Goal: Transaction & Acquisition: Purchase product/service

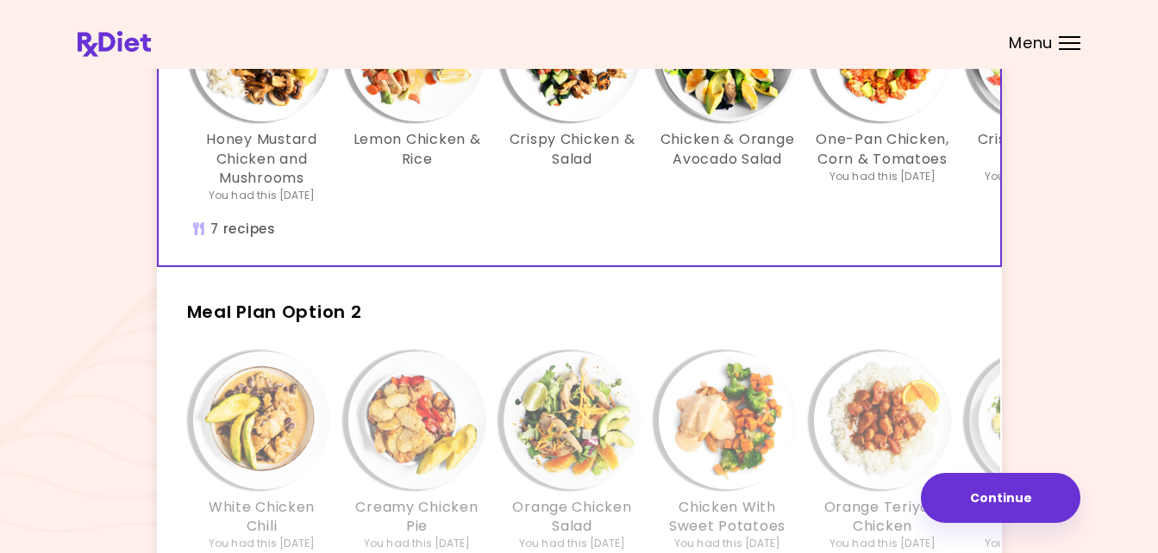
scroll to position [200, 0]
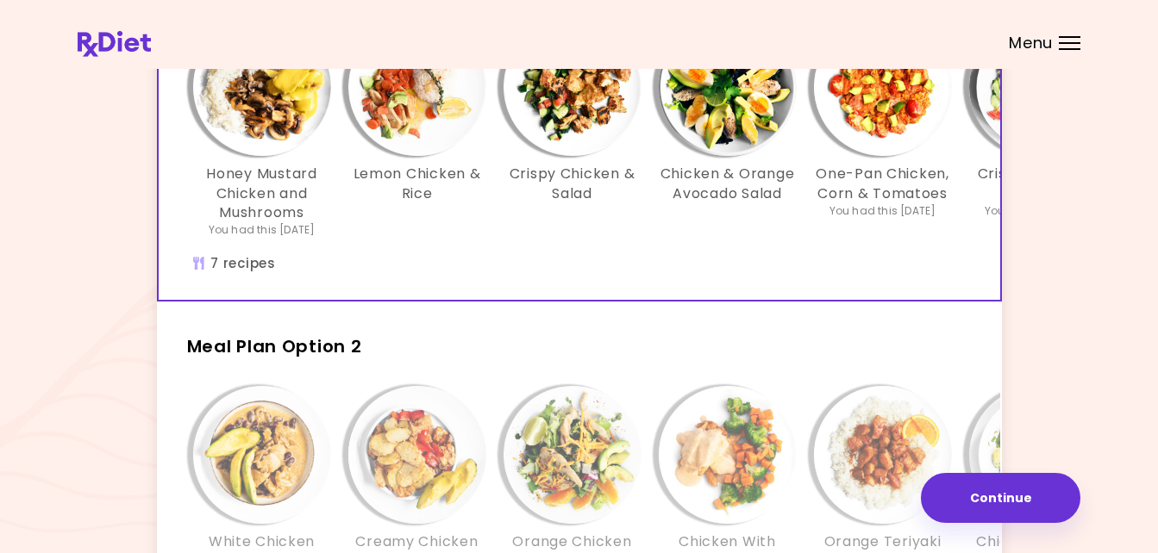
click at [993, 297] on div "Honey Mustard Chicken and Mushrooms You had this [DATE] Lemon Chicken & Rice Cr…" at bounding box center [728, 154] width 1138 height 291
drag, startPoint x: 989, startPoint y: 297, endPoint x: 659, endPoint y: 240, distance: 335.0
click at [659, 240] on div "Honey Mustard Chicken and Mushrooms You had this [DATE] Lemon Chicken & Rice Cr…" at bounding box center [727, 136] width 1086 height 237
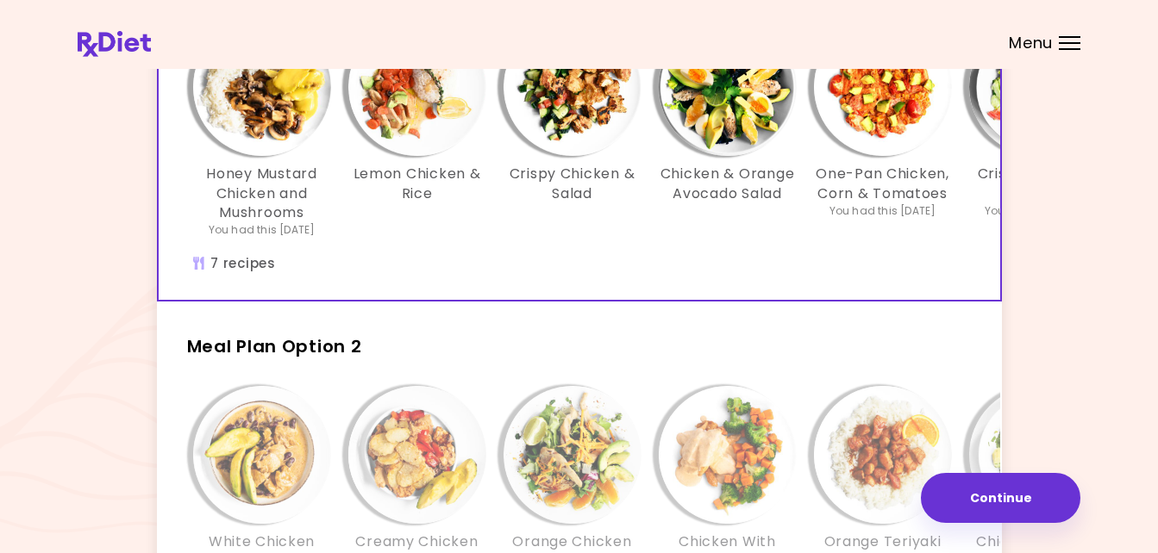
click at [987, 297] on div "Honey Mustard Chicken and Mushrooms You had this [DATE] Lemon Chicken & Rice Cr…" at bounding box center [728, 154] width 1138 height 291
click at [1012, 493] on button "Continue" at bounding box center [1000, 498] width 159 height 50
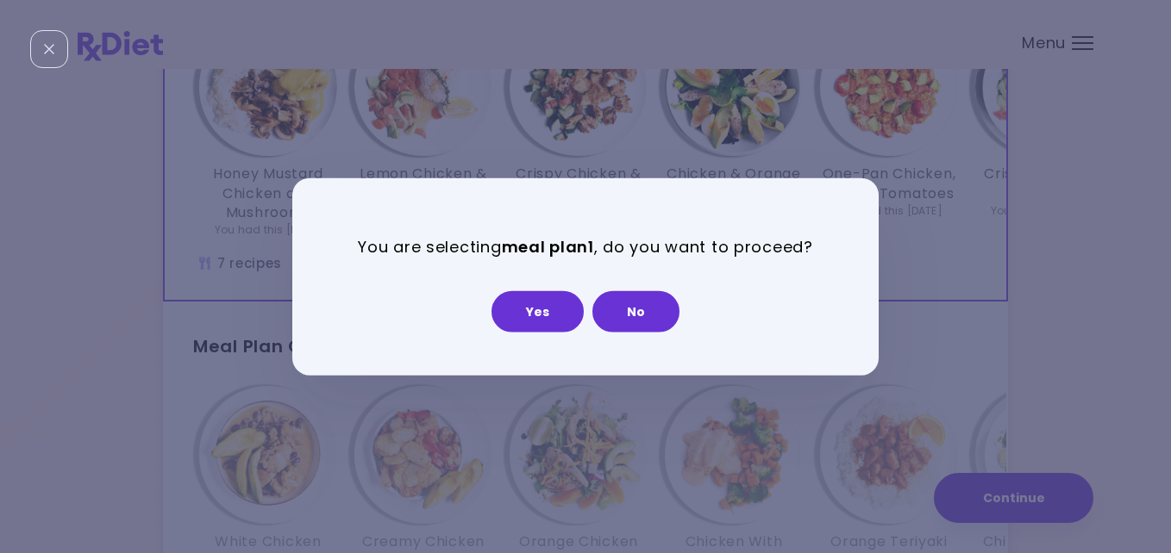
click at [947, 333] on div "You are selecting meal plan 1 , do you want to proceed? Yes No" at bounding box center [585, 276] width 1171 height 553
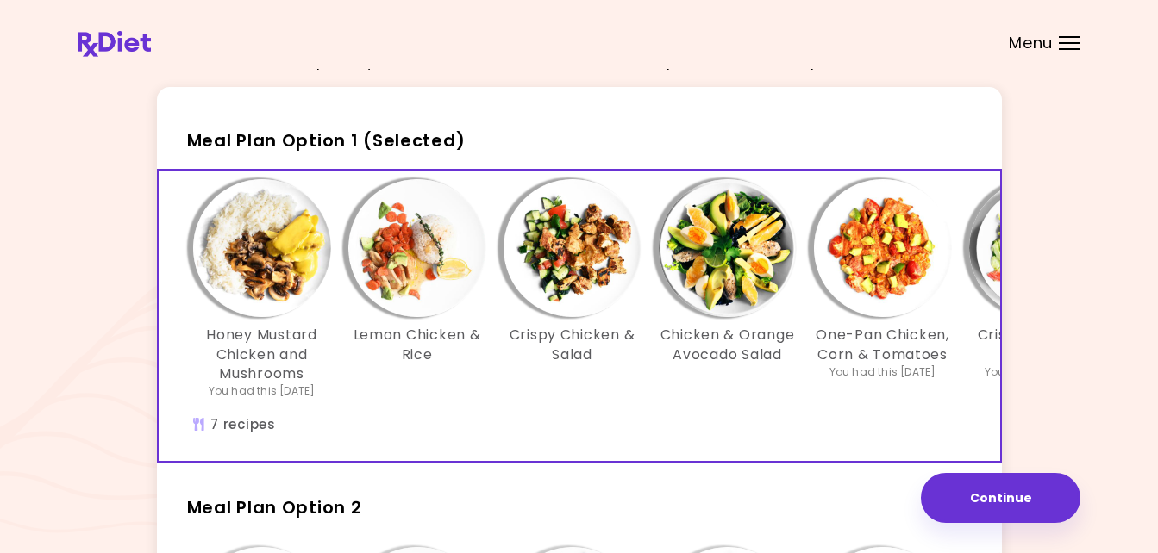
scroll to position [0, 0]
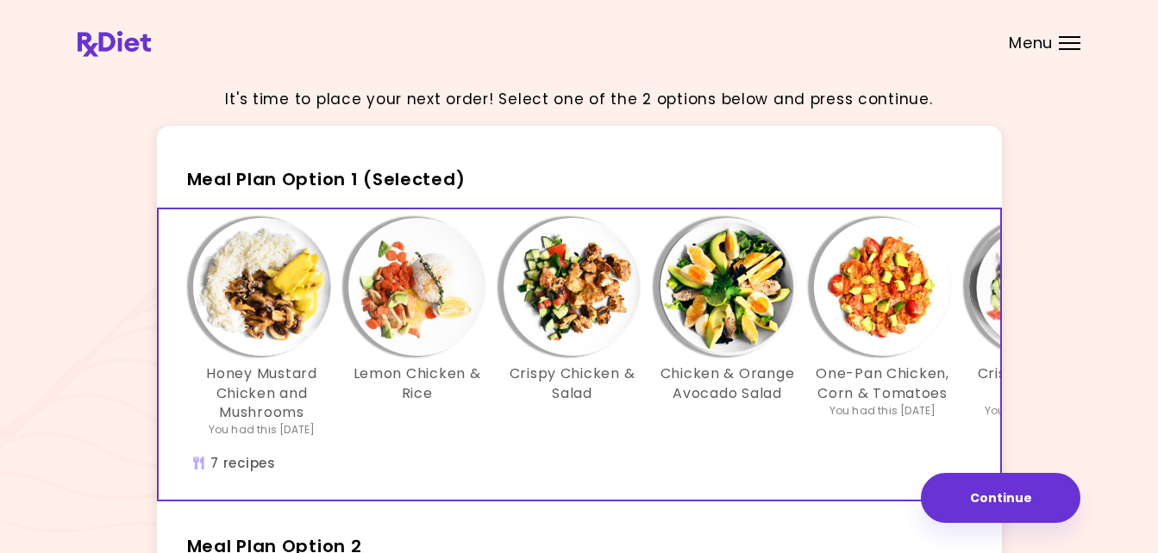
click at [981, 274] on img "Info - Crispy Salmon & Salad - Meal Plan Option 1 (Selected)" at bounding box center [1038, 287] width 138 height 138
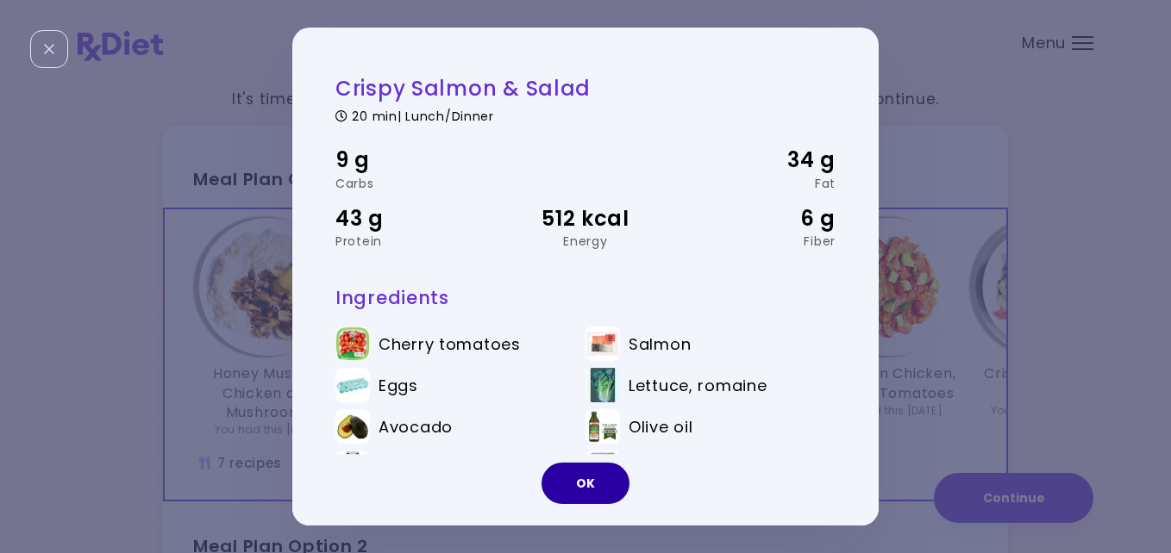
click at [584, 477] on button "OK" at bounding box center [585, 483] width 88 height 41
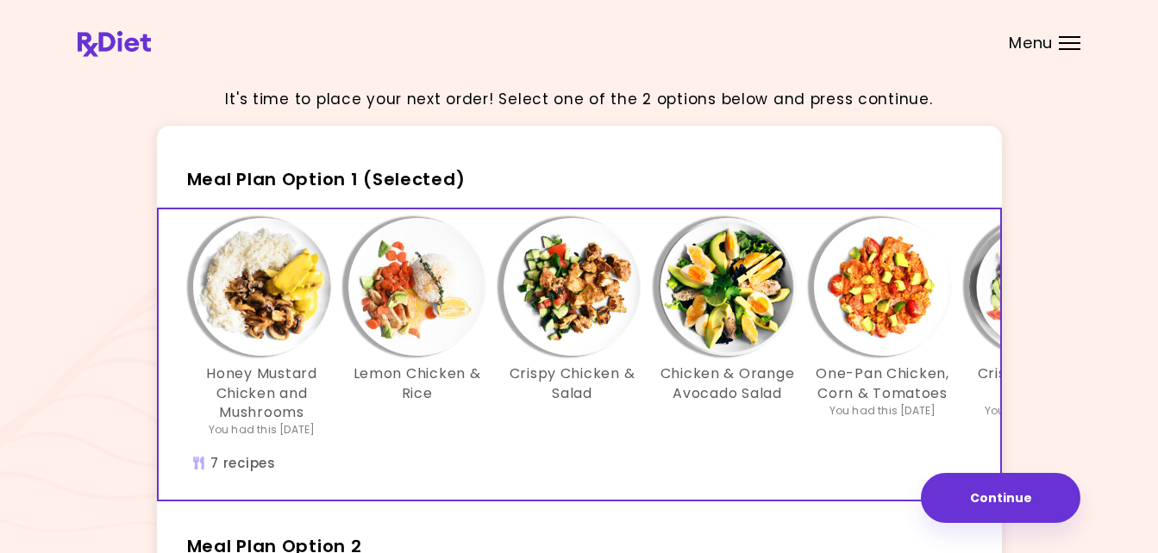
click at [984, 273] on img "Info - Crispy Salmon & Salad - Meal Plan Option 1 (Selected)" at bounding box center [1038, 287] width 138 height 138
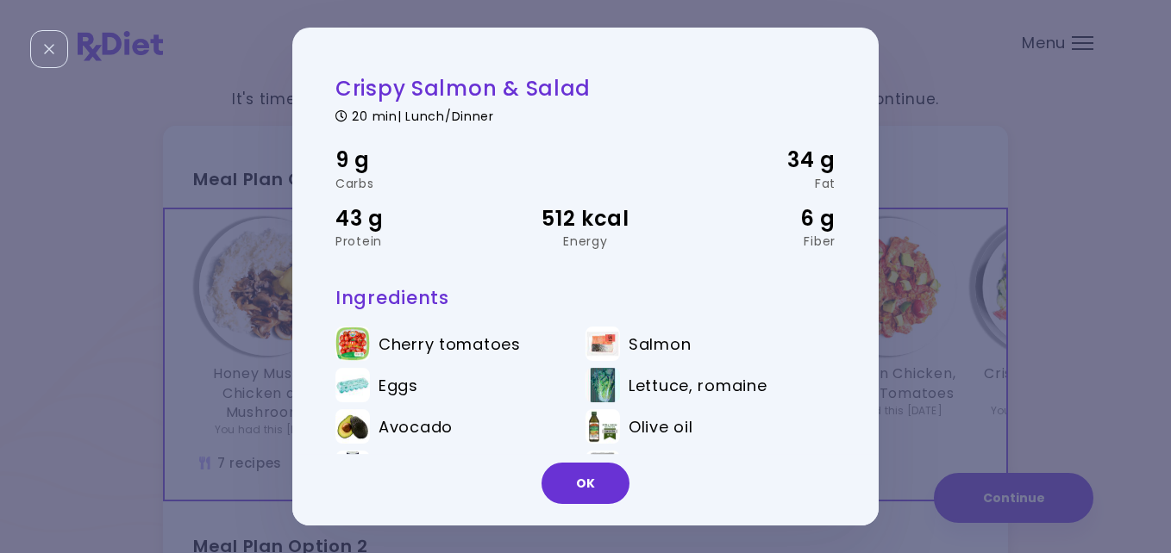
click at [1001, 284] on div "Crispy Salmon & Salad 20 min | Lunch/Dinner 9 g Carbs 34 g Fat 43 g Protein 512…" at bounding box center [585, 276] width 1171 height 553
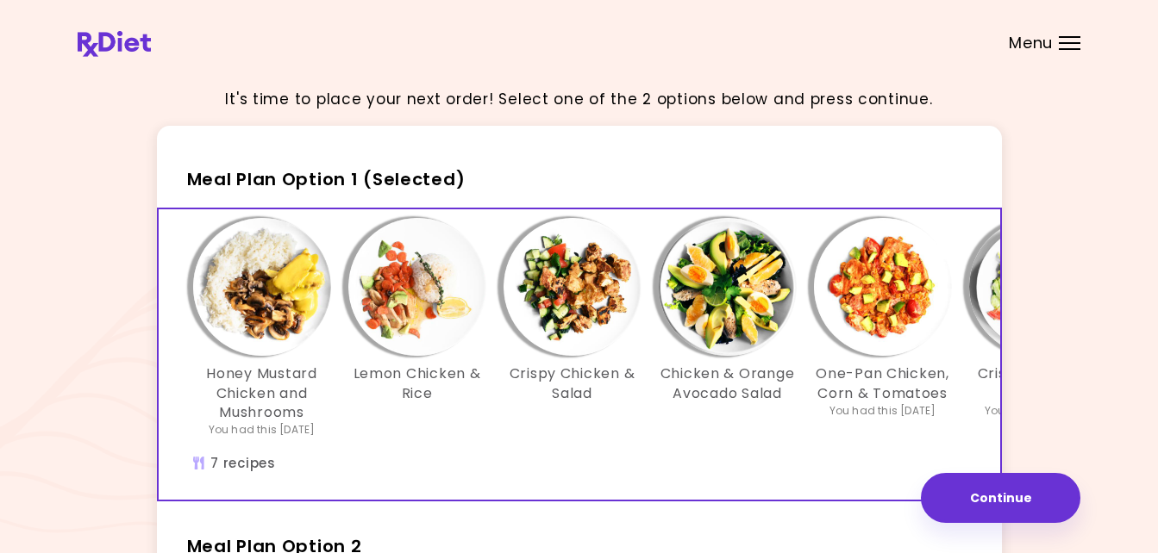
click at [781, 274] on img "Info - Chicken & Orange Avocado Salad - Meal Plan Option 1 (Selected)" at bounding box center [728, 287] width 138 height 138
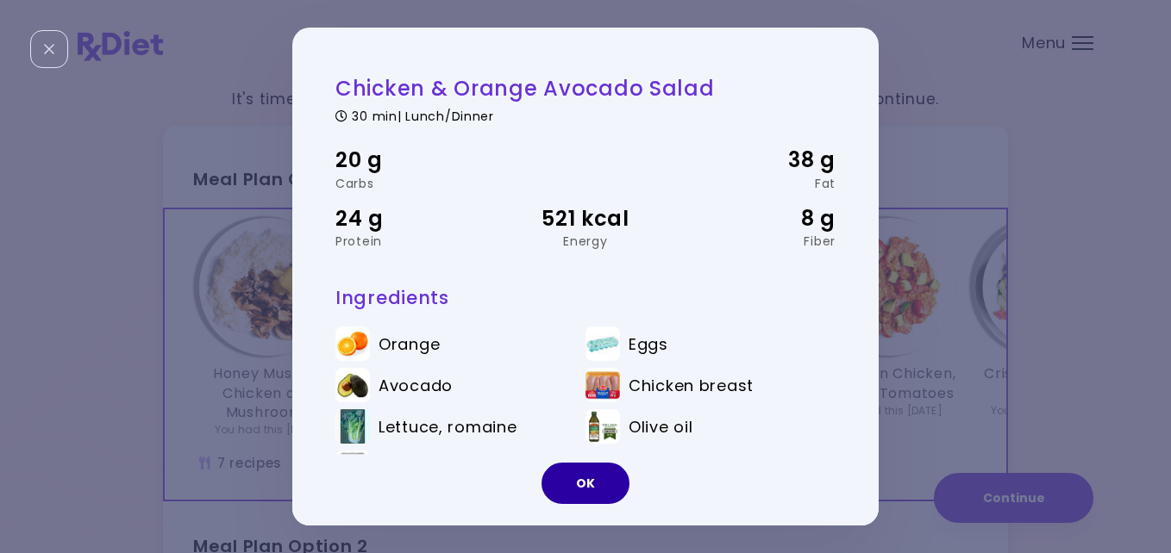
click at [597, 474] on button "OK" at bounding box center [585, 483] width 88 height 41
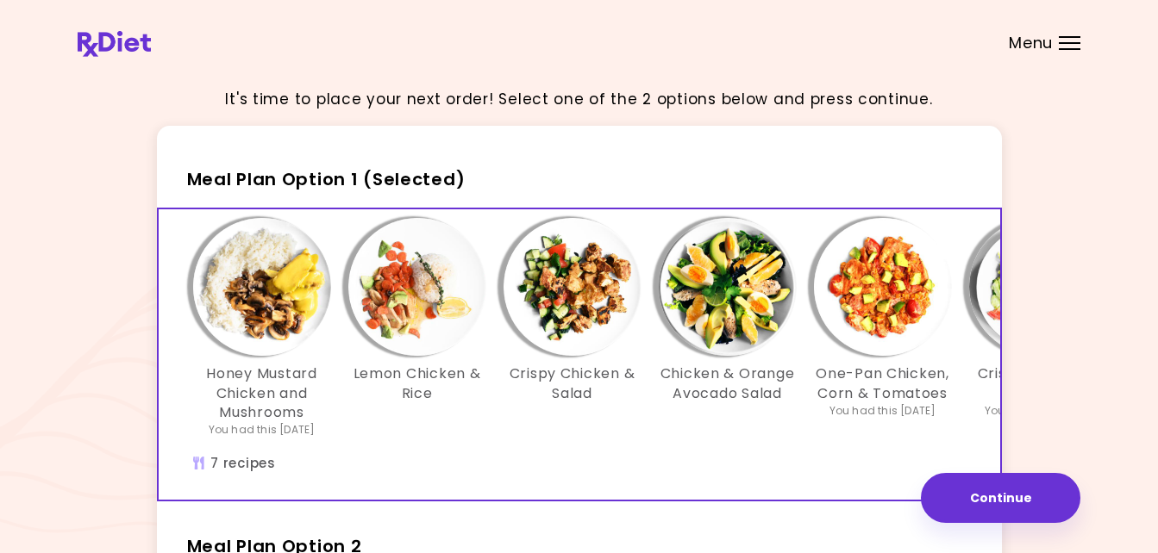
click at [609, 417] on div "Crispy Chicken & Salad" at bounding box center [572, 328] width 155 height 220
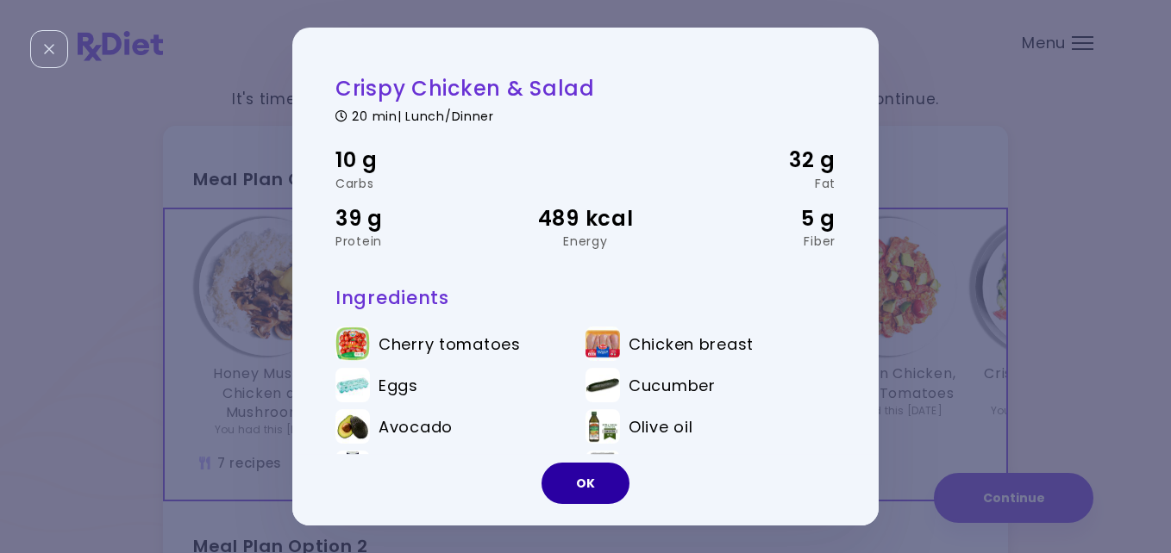
click at [597, 476] on button "OK" at bounding box center [585, 483] width 88 height 41
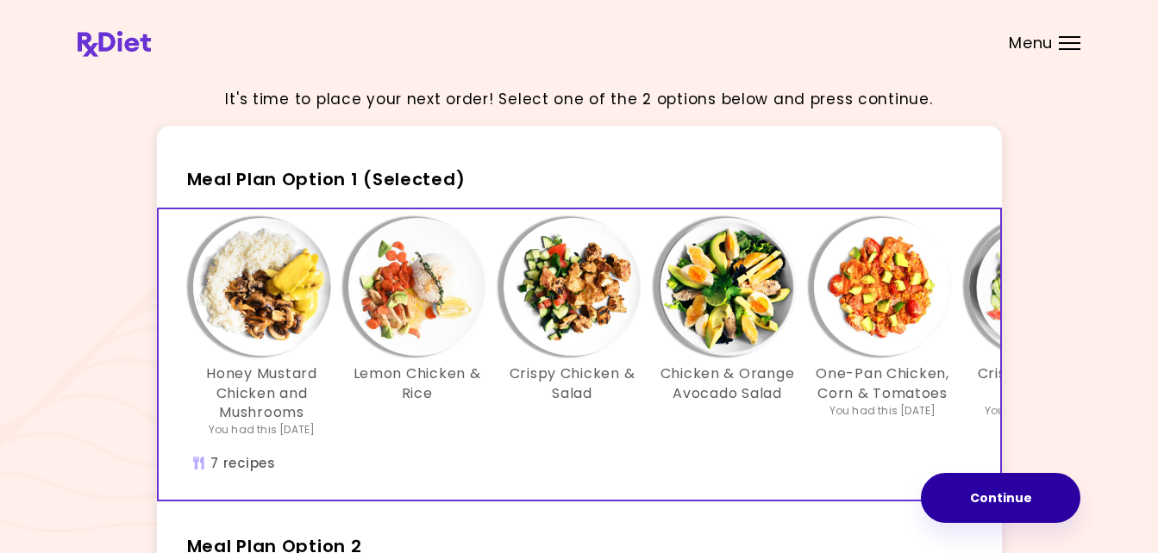
click at [1009, 494] on button "Continue" at bounding box center [1000, 498] width 159 height 50
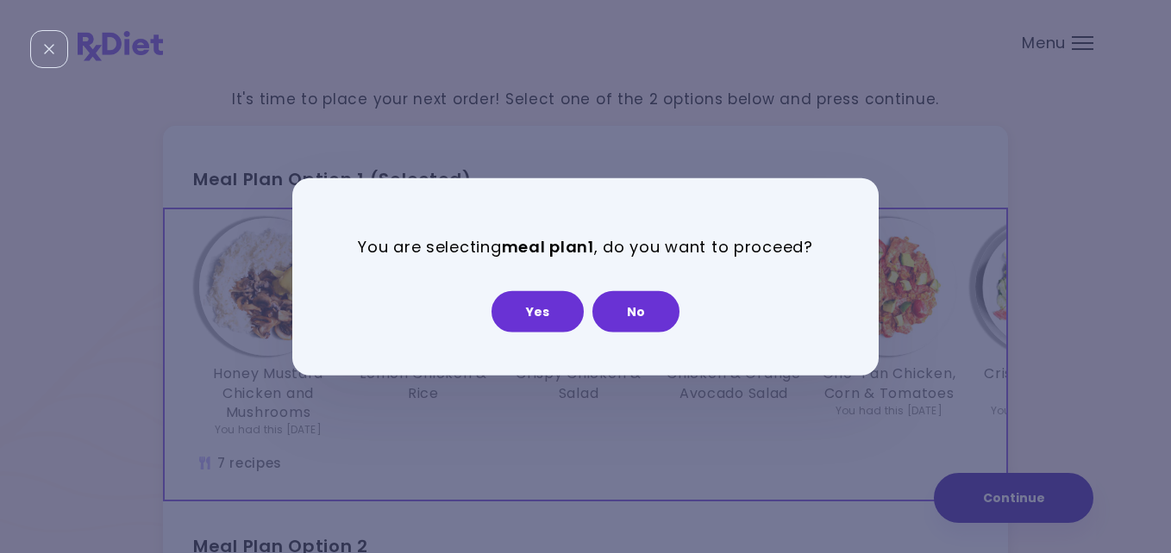
click at [1009, 494] on div "You are selecting meal plan 1 , do you want to proceed? Yes No" at bounding box center [585, 276] width 1171 height 553
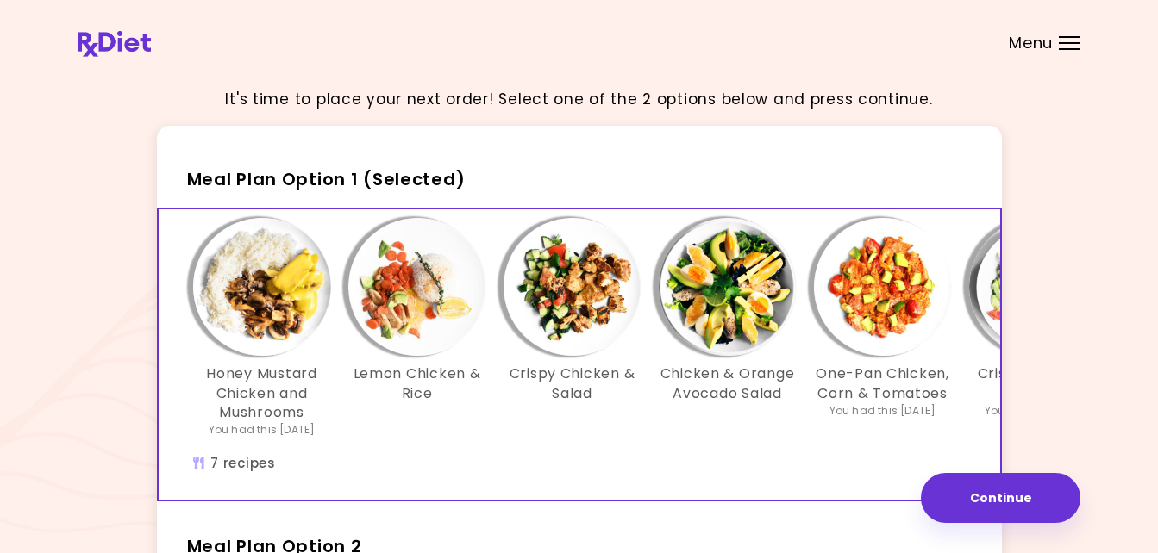
click at [975, 281] on img "Info - Crispy Salmon & Salad - Meal Plan Option 1 (Selected)" at bounding box center [1038, 287] width 138 height 138
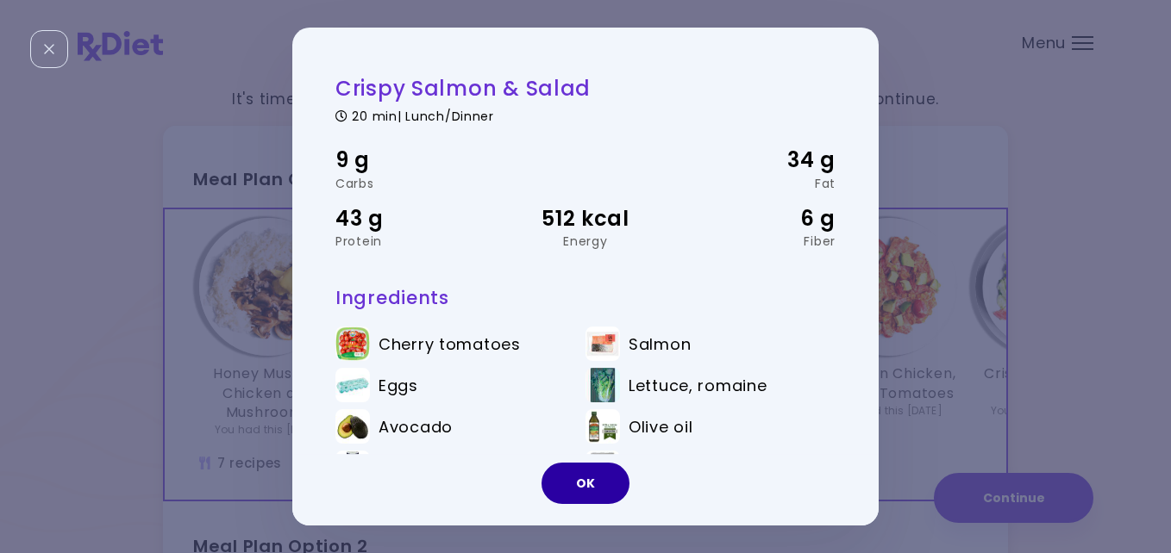
click at [601, 478] on button "OK" at bounding box center [585, 483] width 88 height 41
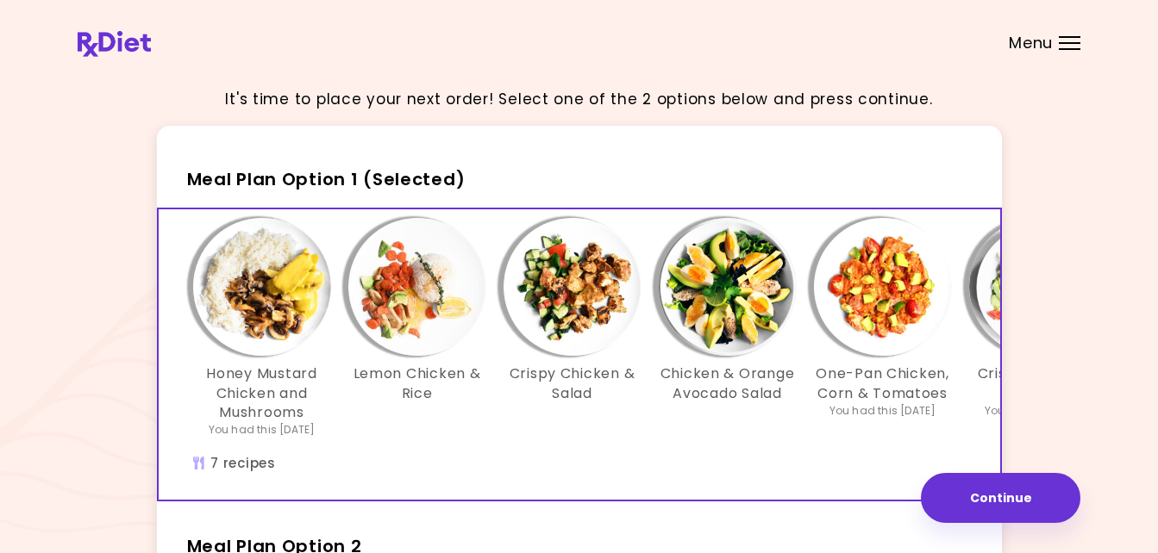
click at [608, 367] on h3 "Crispy Chicken & Salad" at bounding box center [572, 384] width 138 height 39
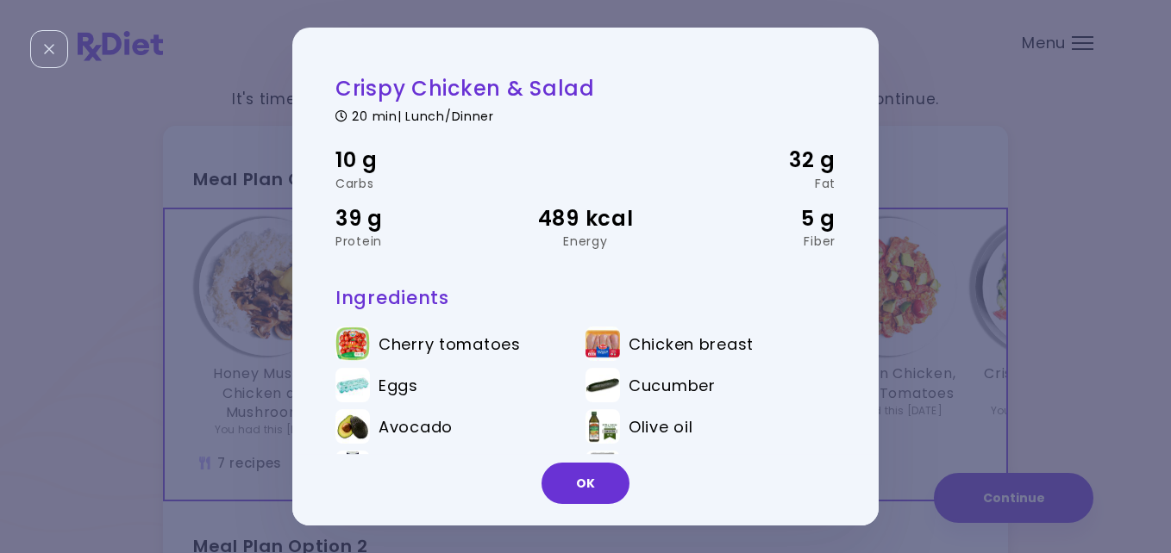
click at [608, 367] on li "Chicken breast" at bounding box center [710, 347] width 250 height 41
click at [1019, 500] on div "Crispy Chicken & Salad 20 min | Lunch/Dinner 10 g Carbs 32 g Fat 39 g Protein 4…" at bounding box center [585, 276] width 1171 height 553
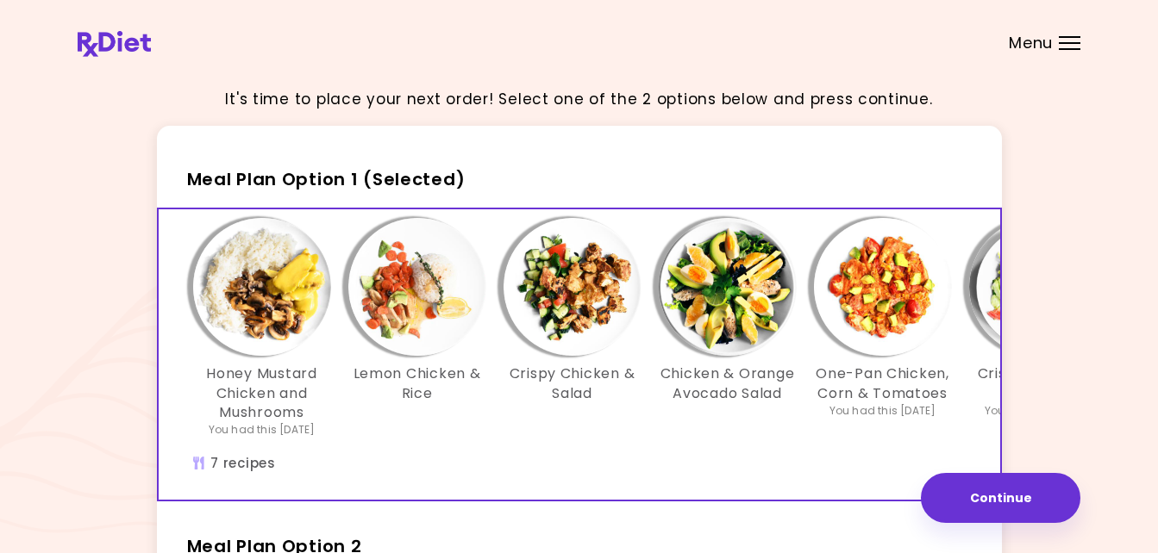
click at [534, 402] on h3 "Crispy Chicken & Salad" at bounding box center [572, 384] width 138 height 39
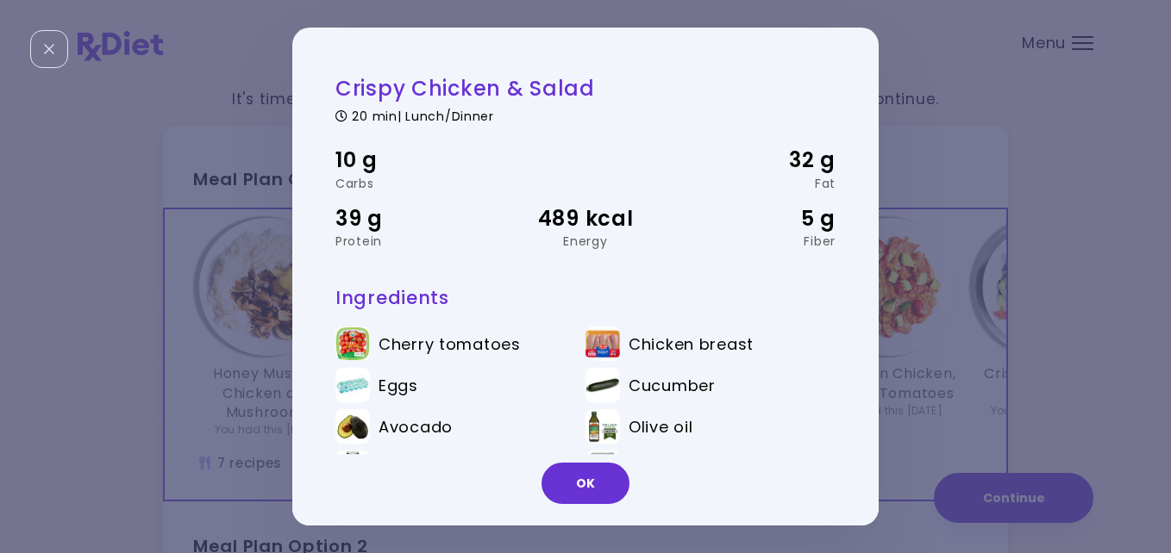
click at [534, 402] on li "Eggs" at bounding box center [460, 388] width 250 height 41
click at [598, 479] on button "OK" at bounding box center [585, 483] width 88 height 41
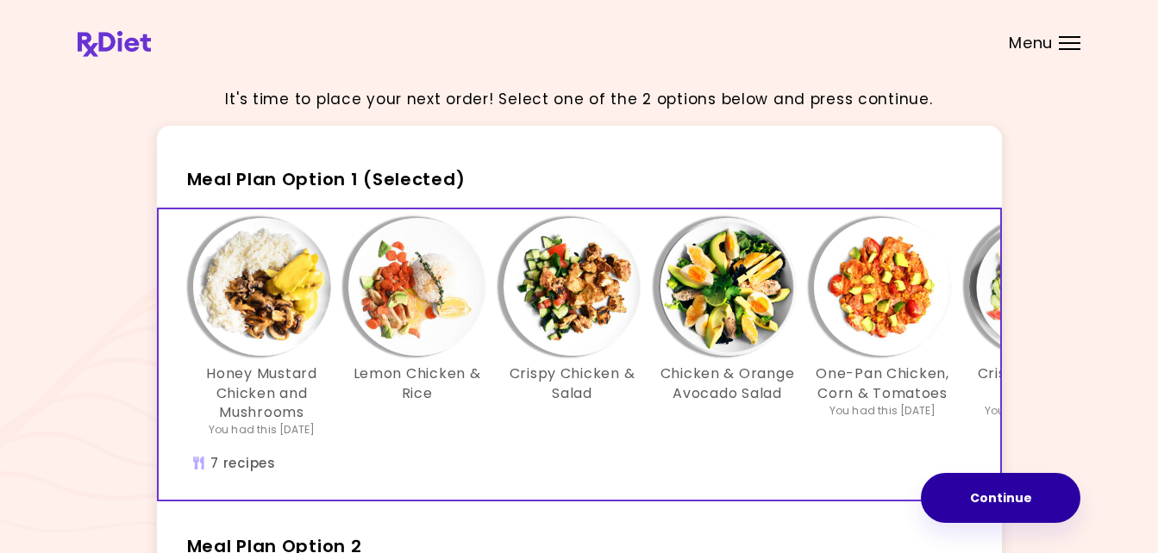
click at [985, 484] on button "Continue" at bounding box center [1000, 498] width 159 height 50
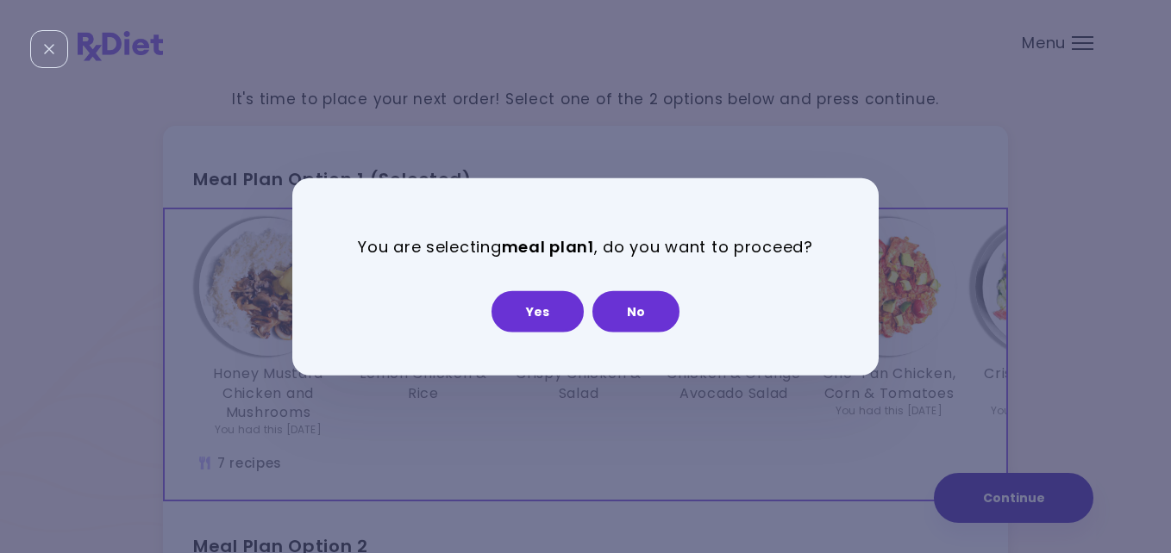
click at [985, 484] on div "You are selecting meal plan 1 , do you want to proceed? Yes No" at bounding box center [585, 276] width 1171 height 553
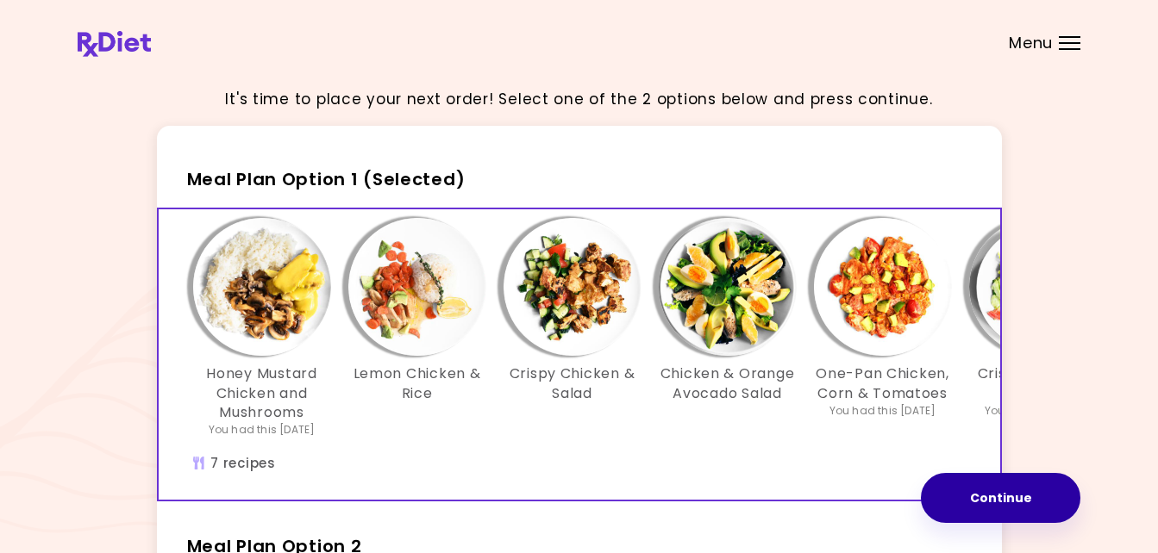
click at [991, 487] on button "Continue" at bounding box center [1000, 498] width 159 height 50
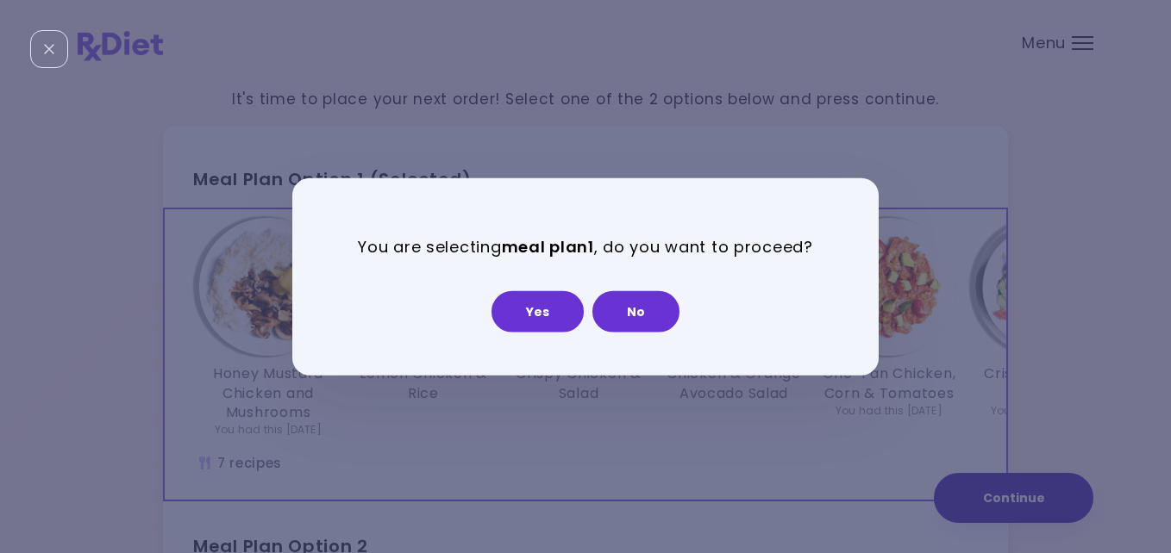
click at [991, 487] on div "You are selecting meal plan 1 , do you want to proceed? Yes No" at bounding box center [585, 276] width 1171 height 553
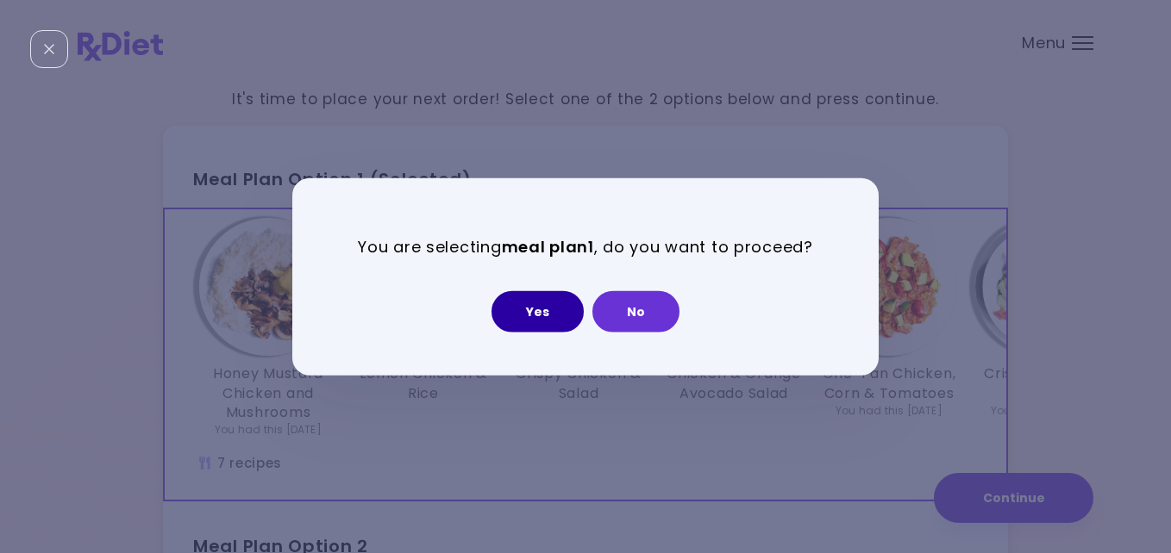
click at [542, 302] on button "Yes" at bounding box center [537, 311] width 92 height 41
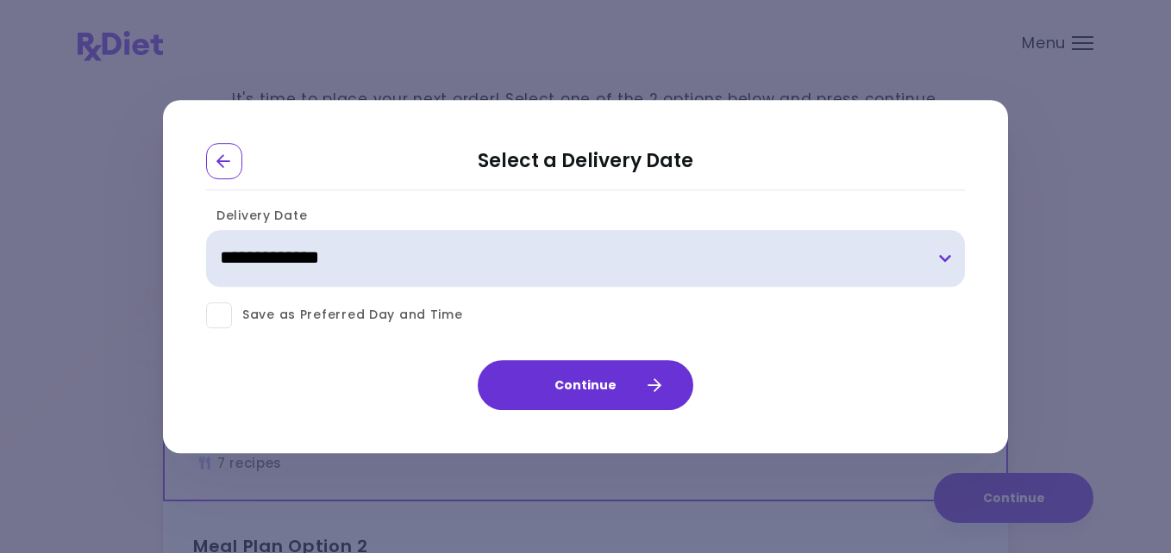
click at [943, 259] on select "**********" at bounding box center [585, 258] width 759 height 57
select select "**********"
click at [206, 230] on select "**********" at bounding box center [585, 258] width 759 height 57
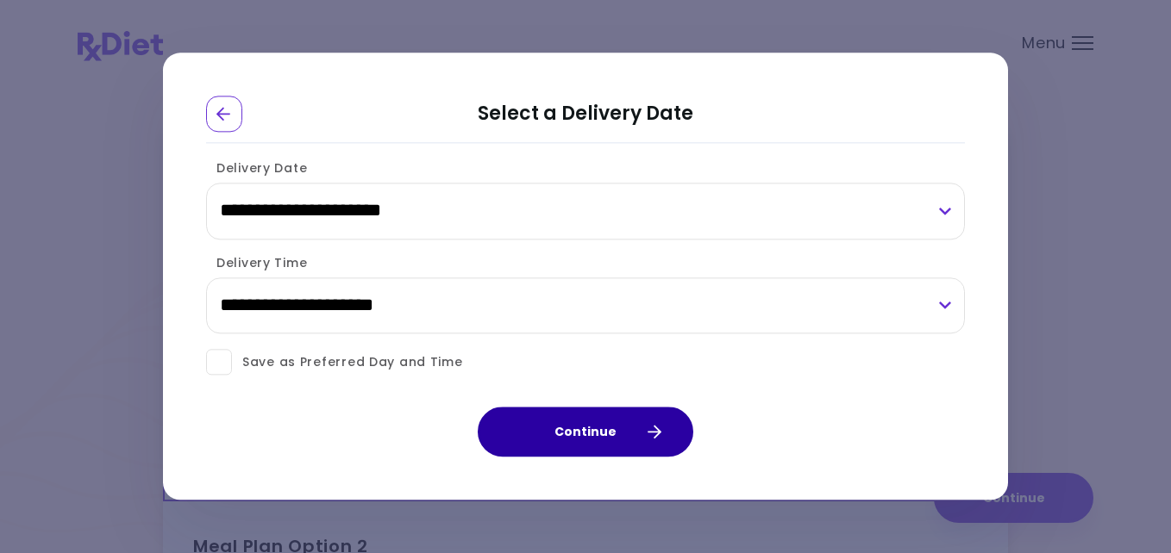
click at [608, 421] on button "Continue" at bounding box center [586, 433] width 216 height 50
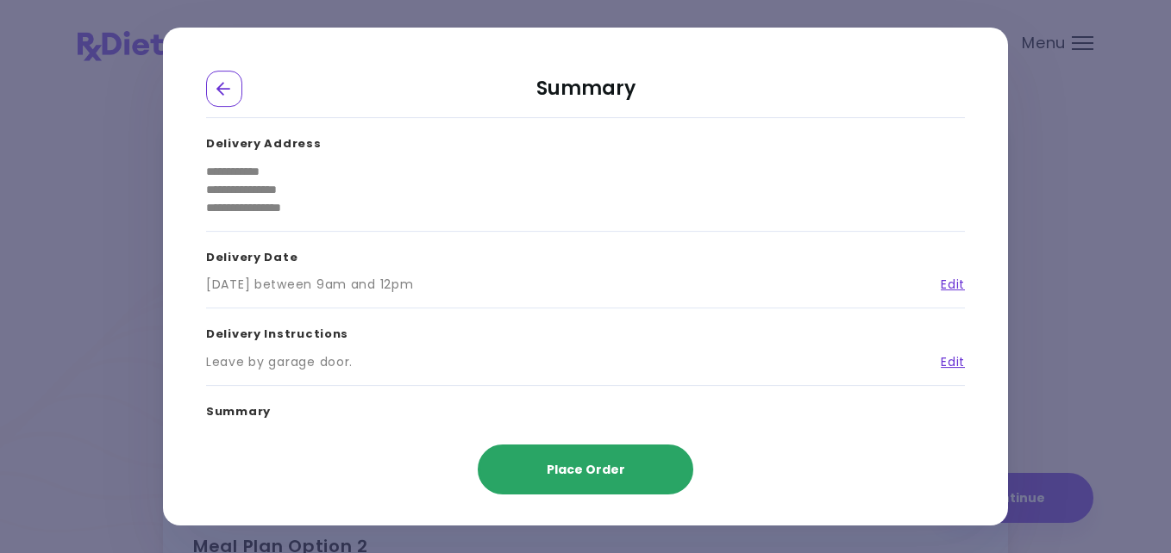
click at [588, 461] on span "Place Order" at bounding box center [586, 469] width 78 height 17
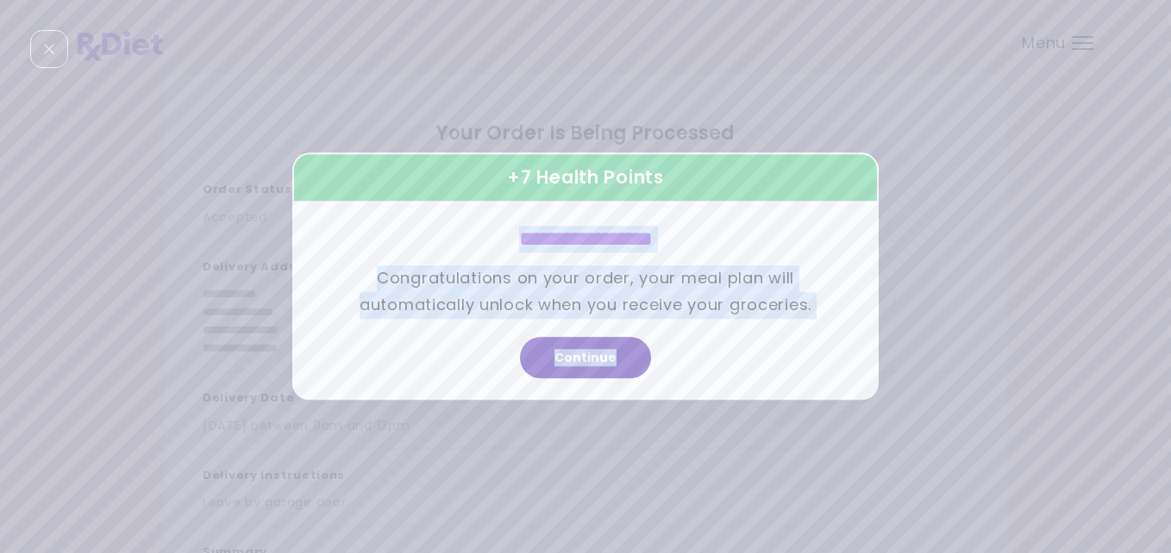
click at [591, 349] on button "Continue" at bounding box center [585, 358] width 131 height 41
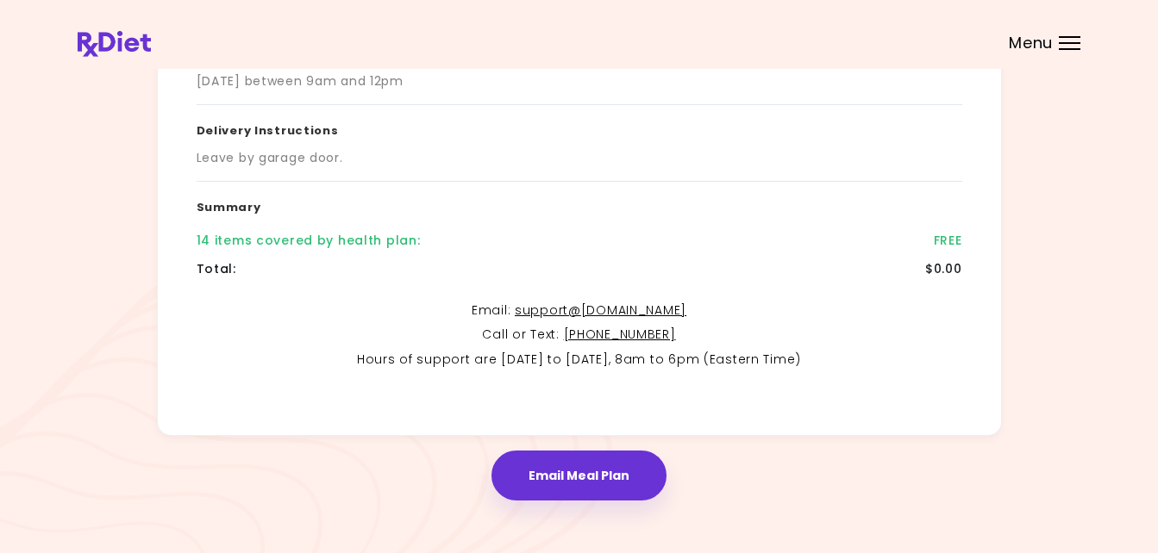
scroll to position [366, 0]
